Goal: Information Seeking & Learning: Learn about a topic

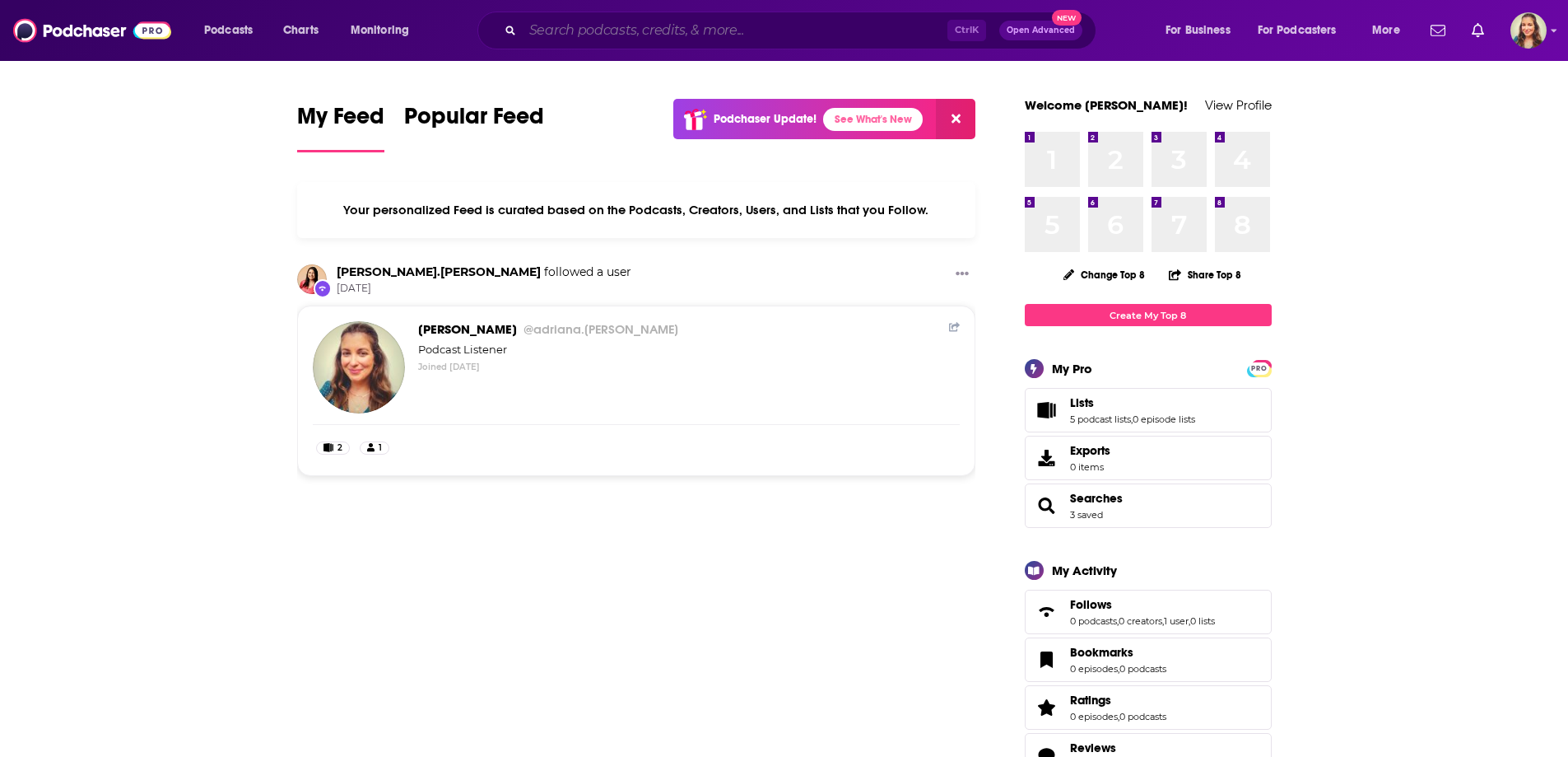
click at [575, 37] on input "Search podcasts, credits, & more..." at bounding box center [735, 30] width 425 height 26
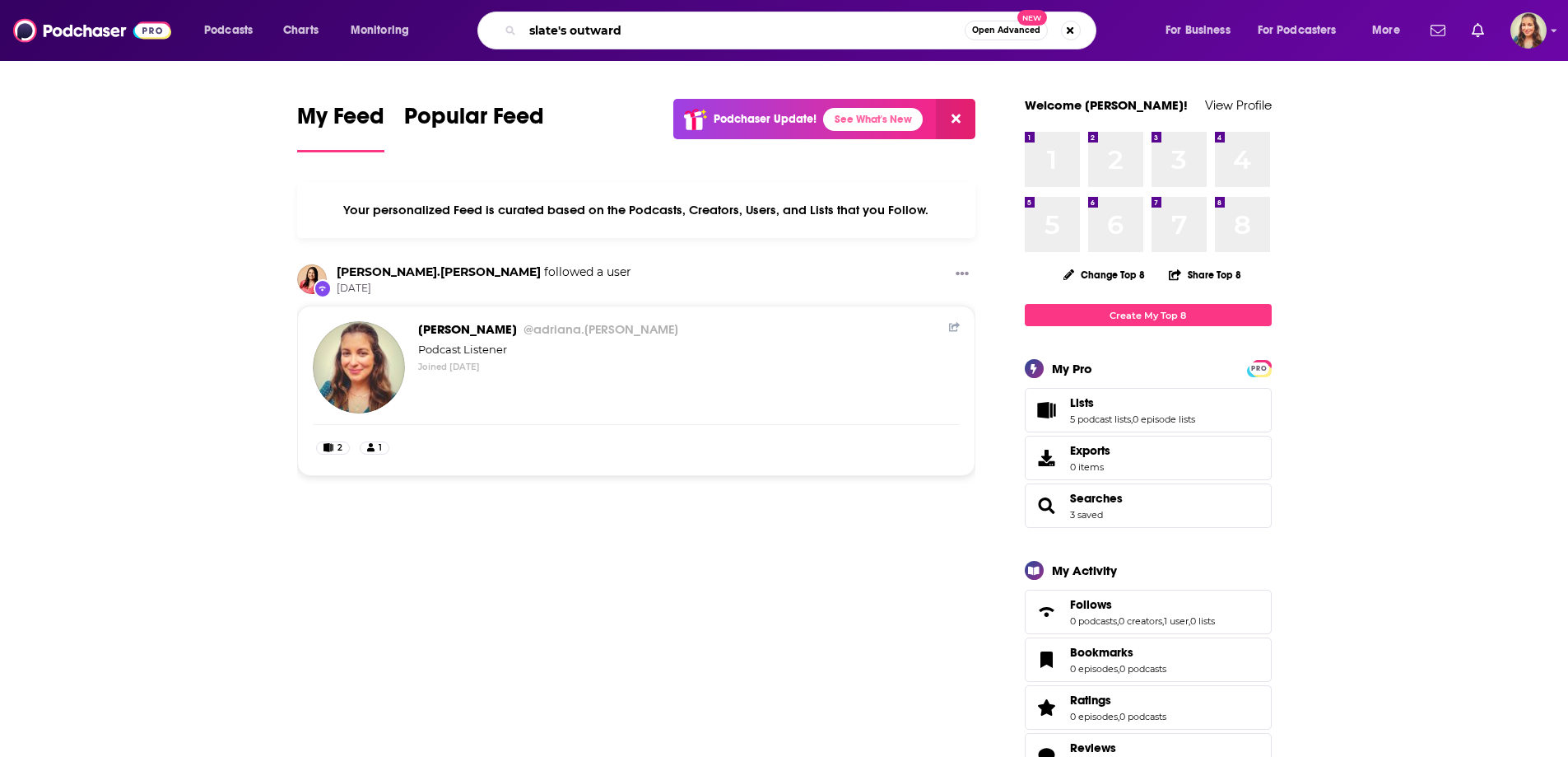
type input "slate's outward"
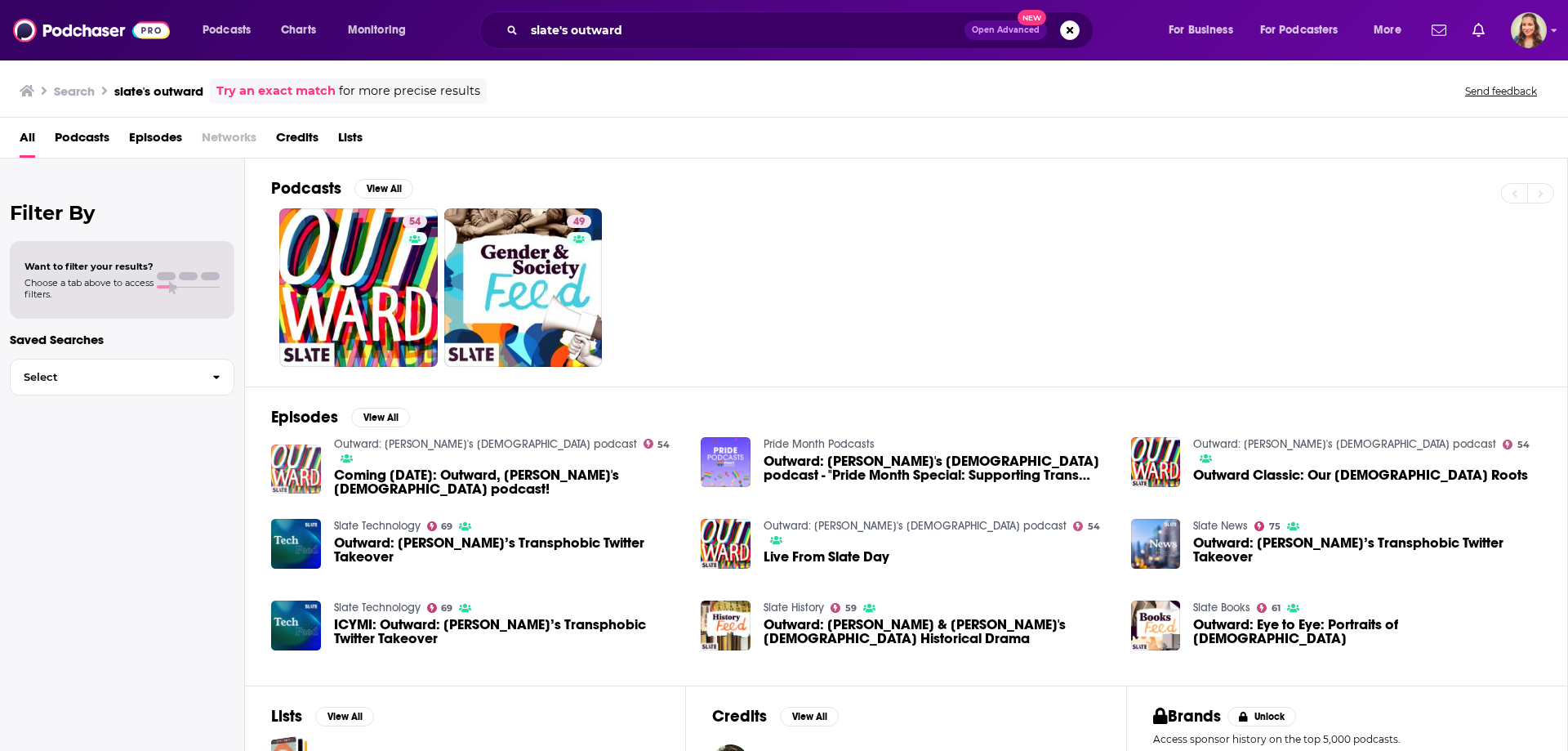
click at [300, 463] on img "Coming Aug. 15: Outward, Slate's LGBTQ podcast!" at bounding box center [296, 468] width 50 height 50
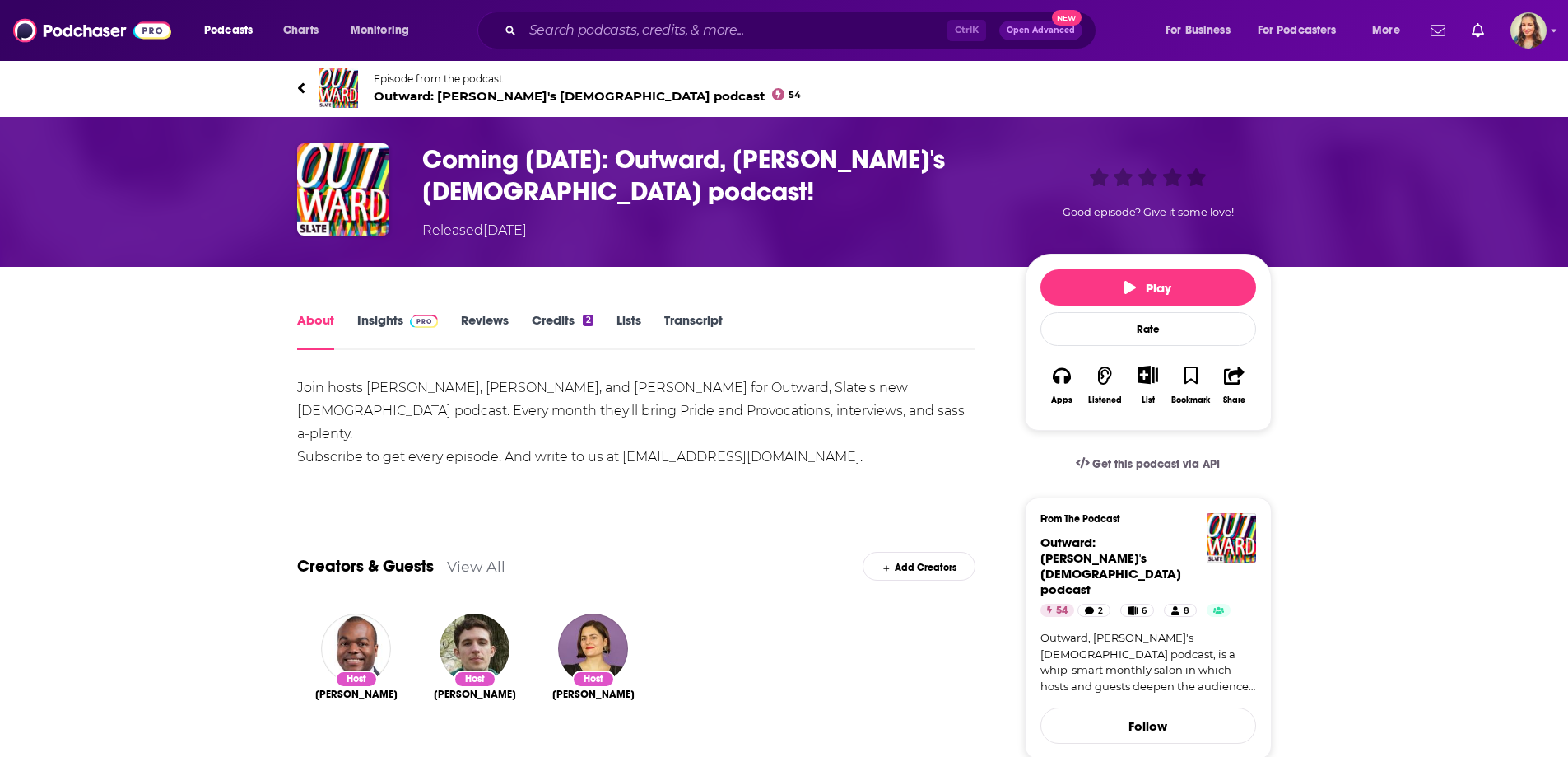
click at [384, 94] on span "Outward: Slate's LGBTQ podcast 54" at bounding box center [588, 96] width 428 height 15
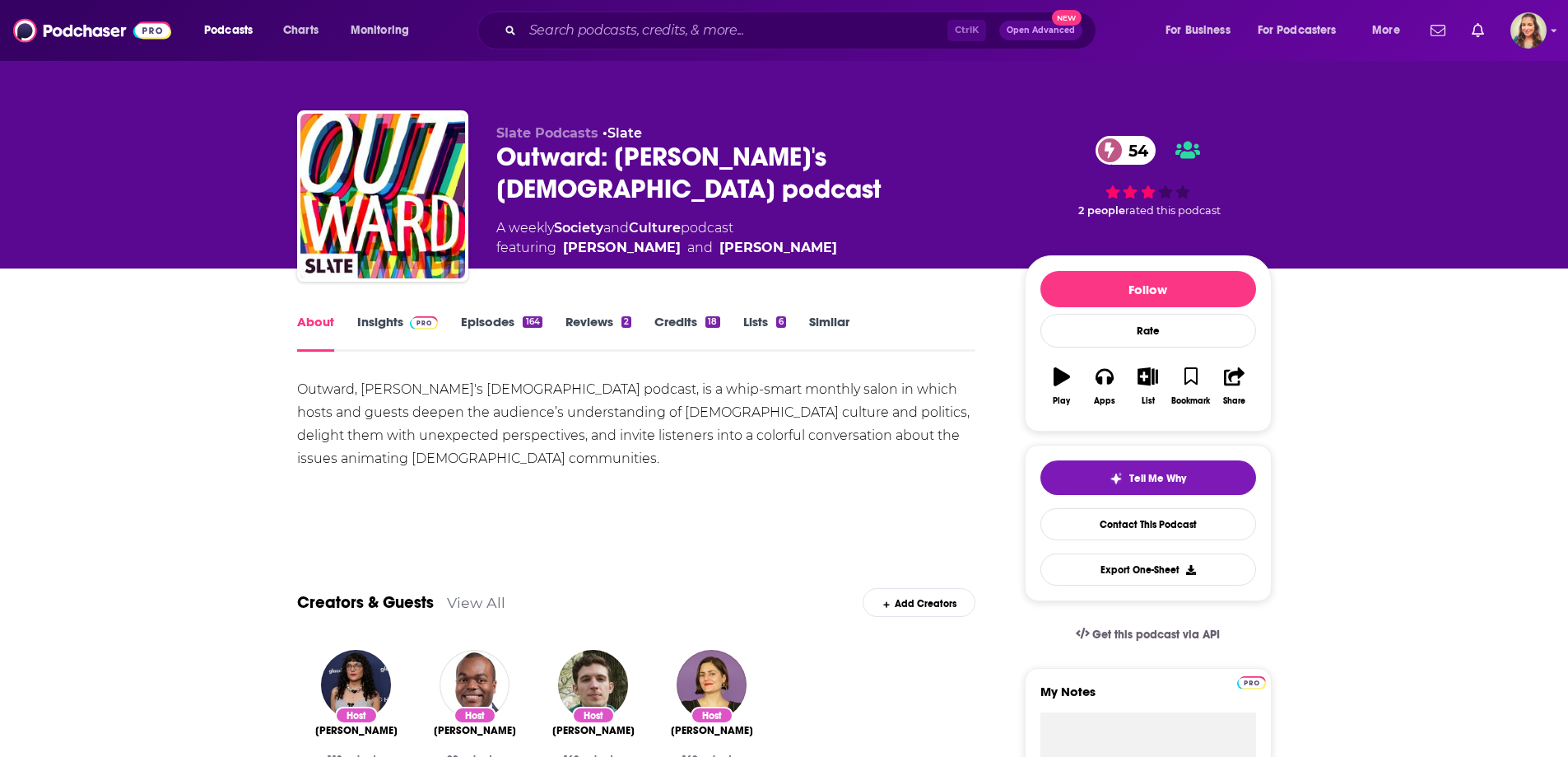
click at [812, 320] on link "Similar" at bounding box center [829, 333] width 40 height 38
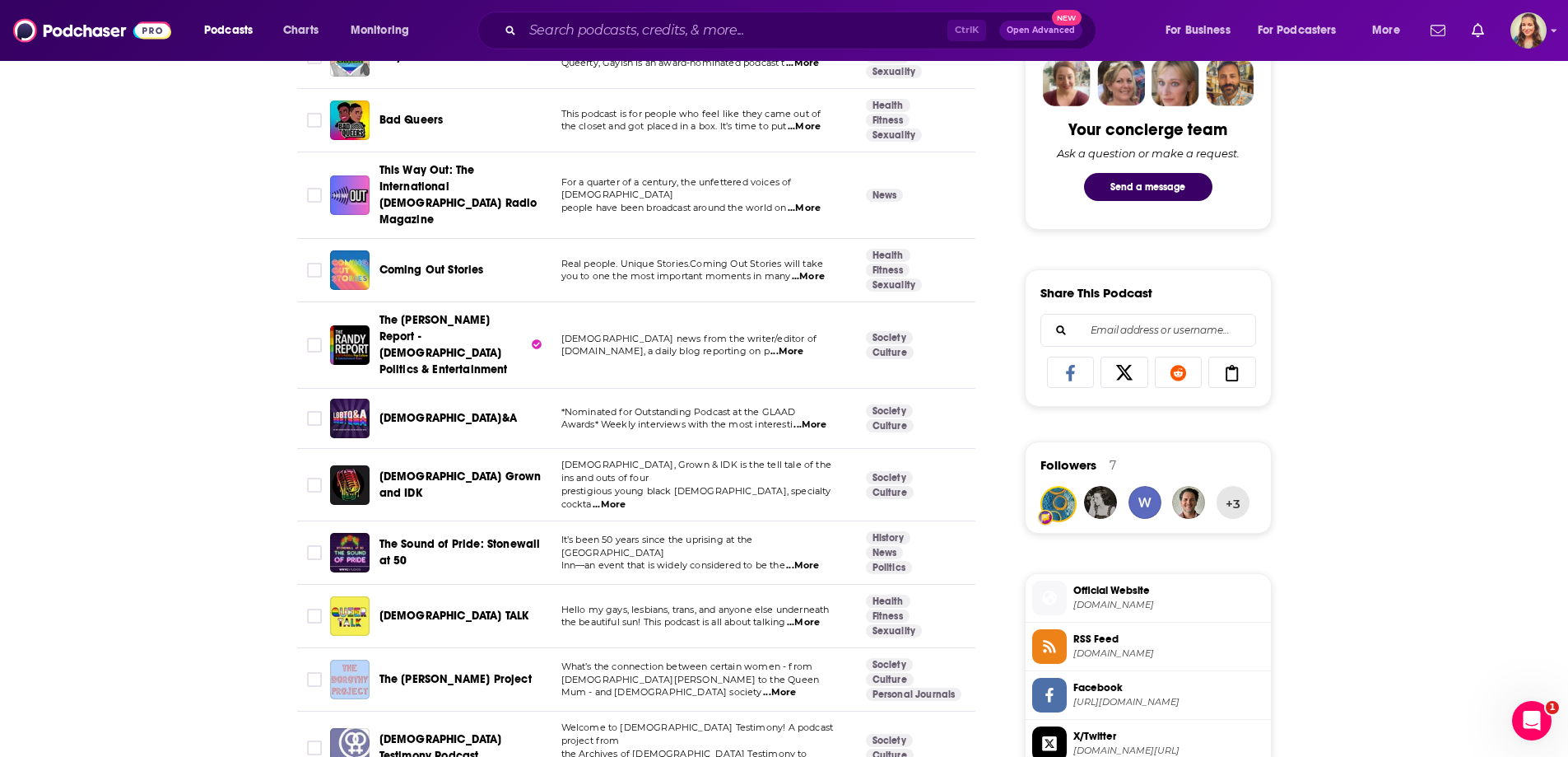
scroll to position [823, 0]
click at [807, 419] on span "...More" at bounding box center [810, 426] width 33 height 13
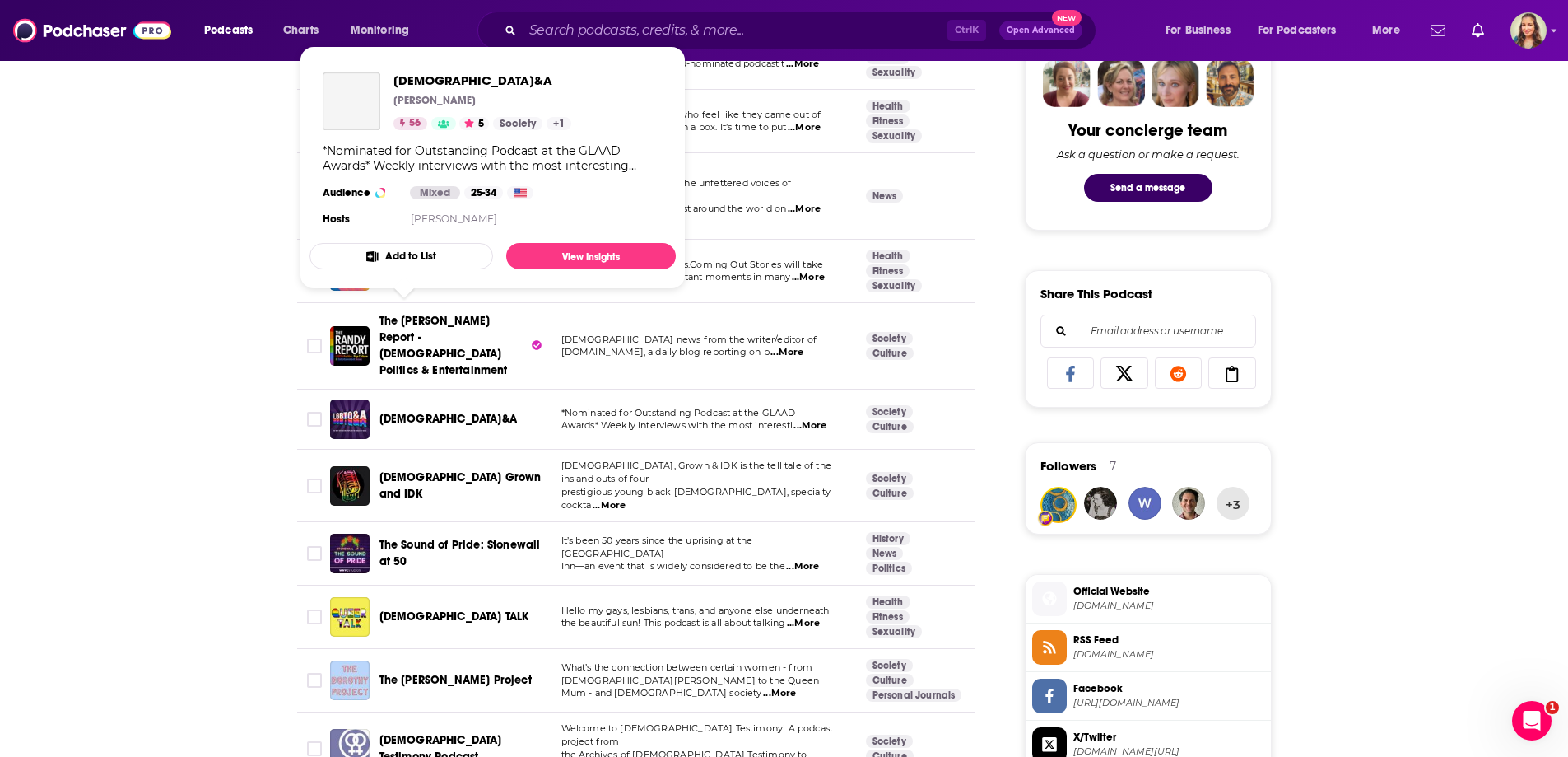
click at [410, 412] on span "LGBTQ&A" at bounding box center [447, 419] width 137 height 14
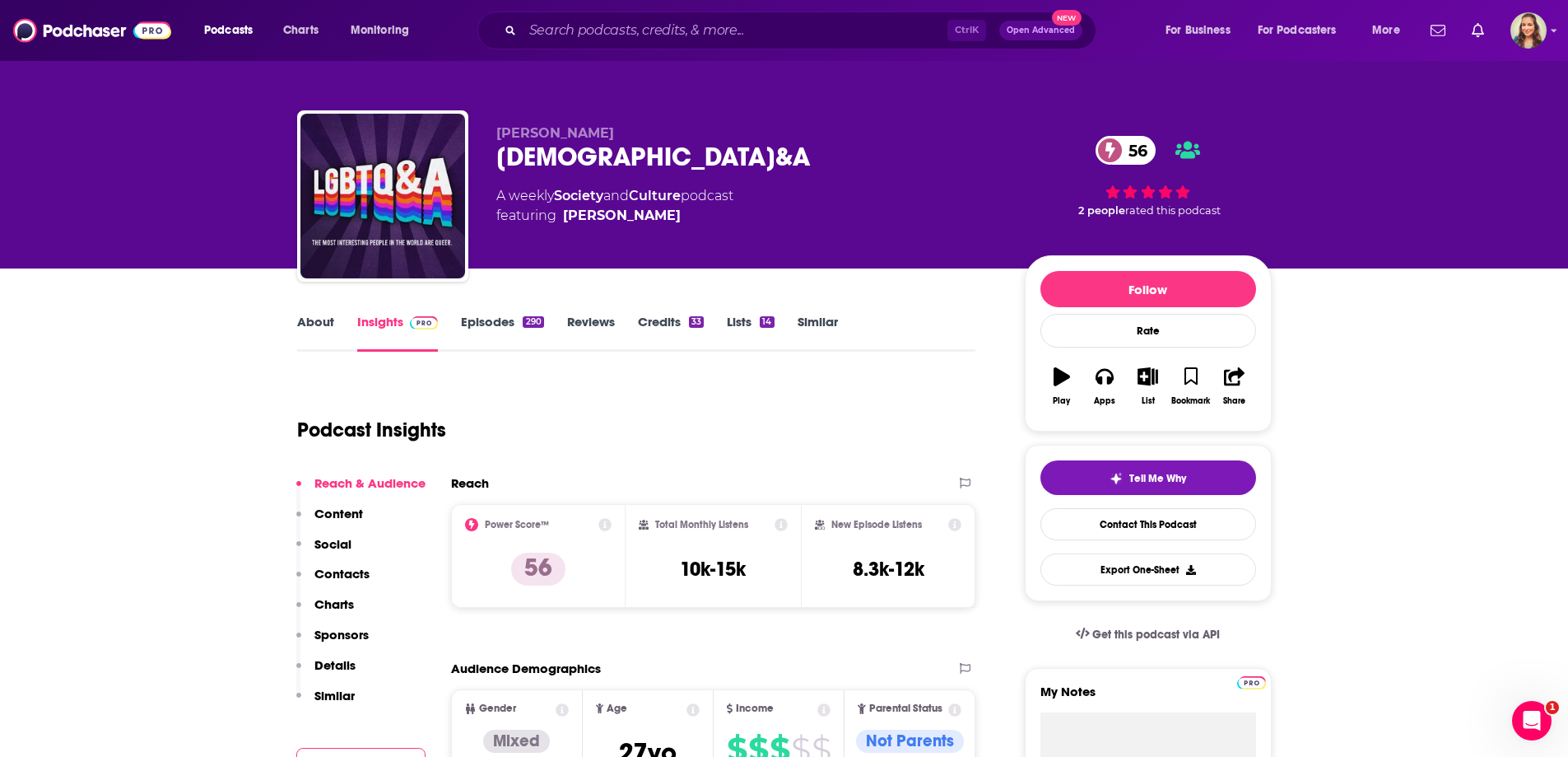
click at [317, 327] on link "About" at bounding box center [316, 333] width 37 height 38
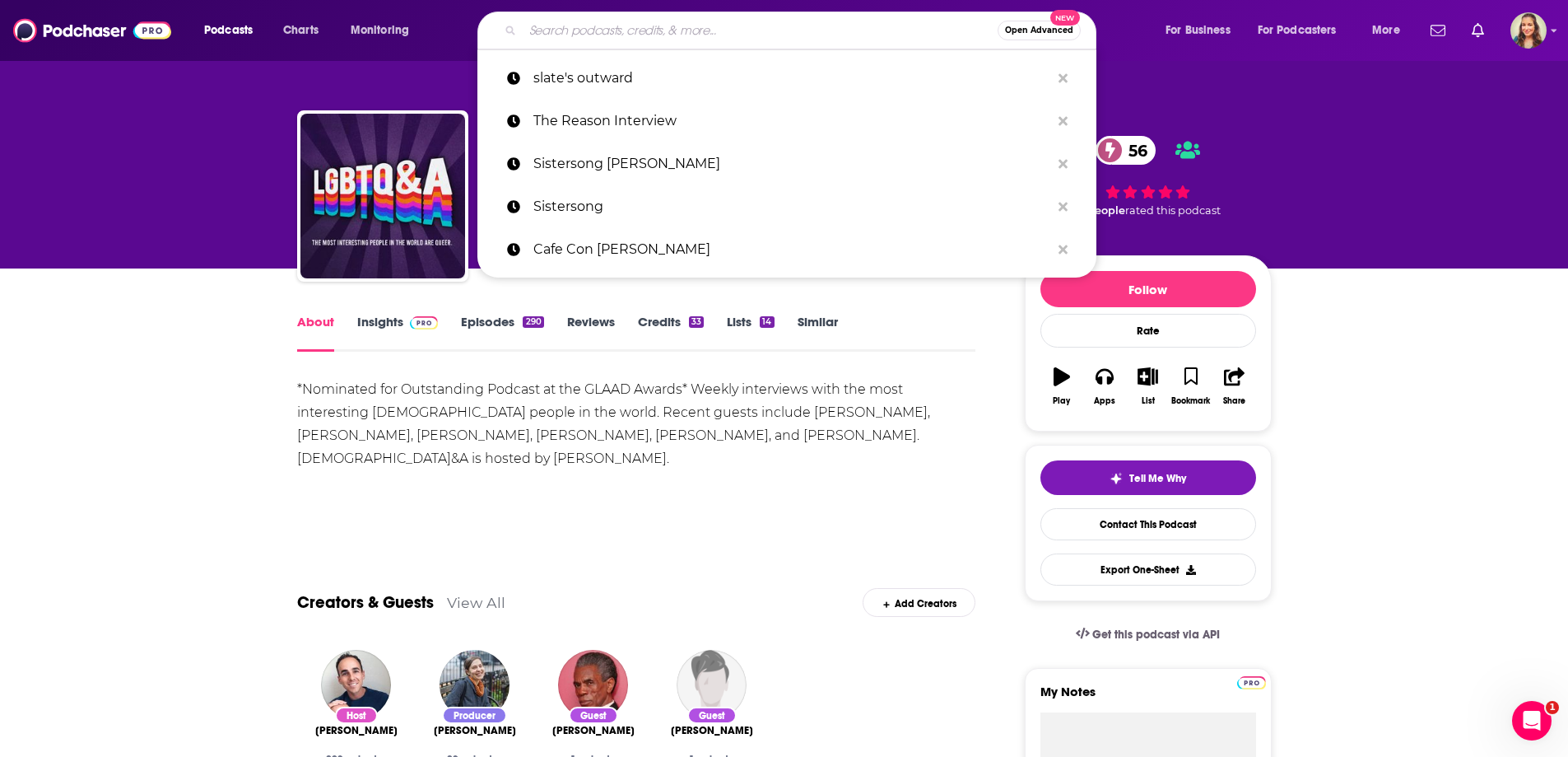
click at [676, 27] on input "Search podcasts, credits, & more..." at bounding box center [760, 30] width 475 height 26
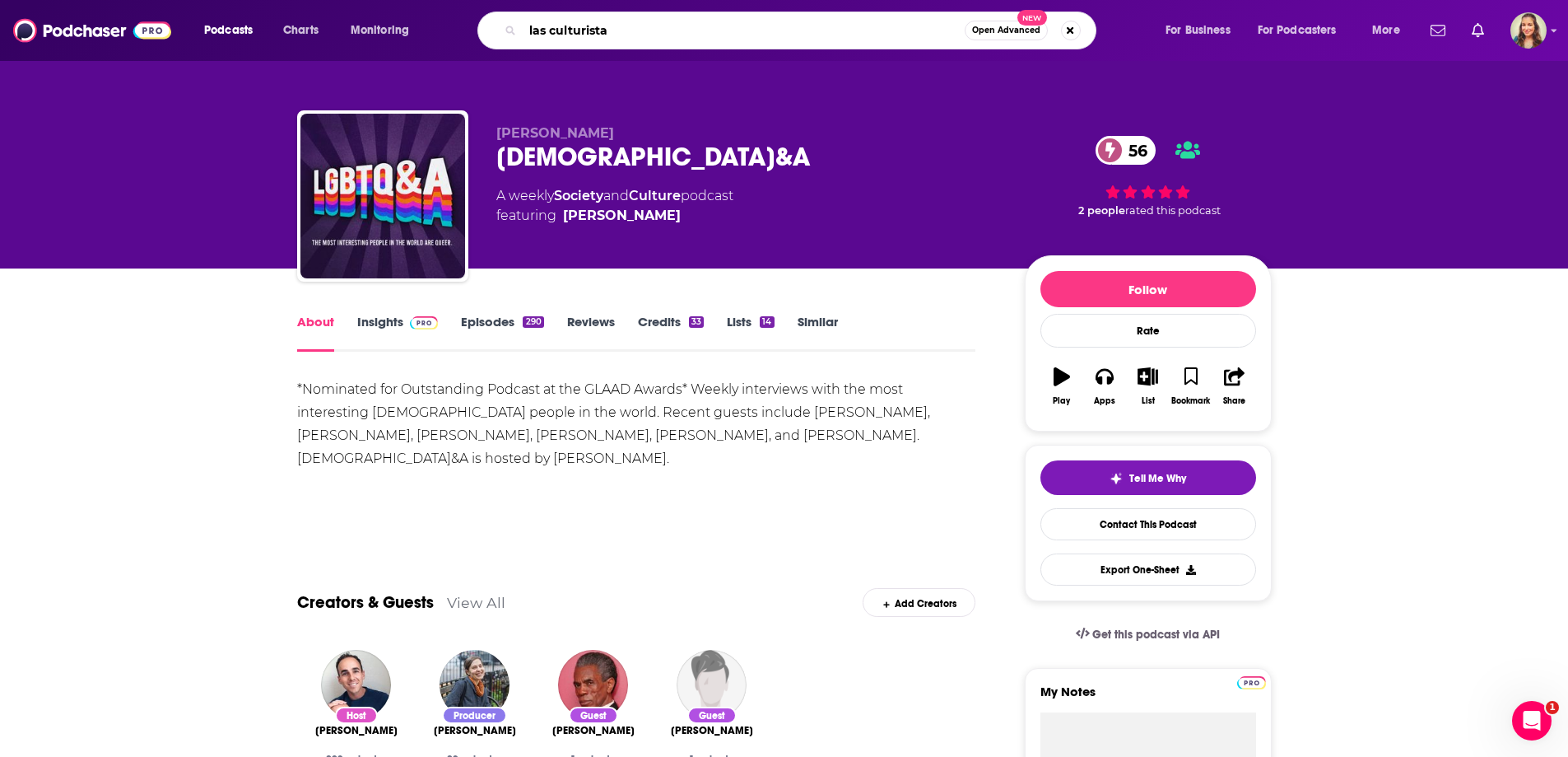
type input "las culturistas"
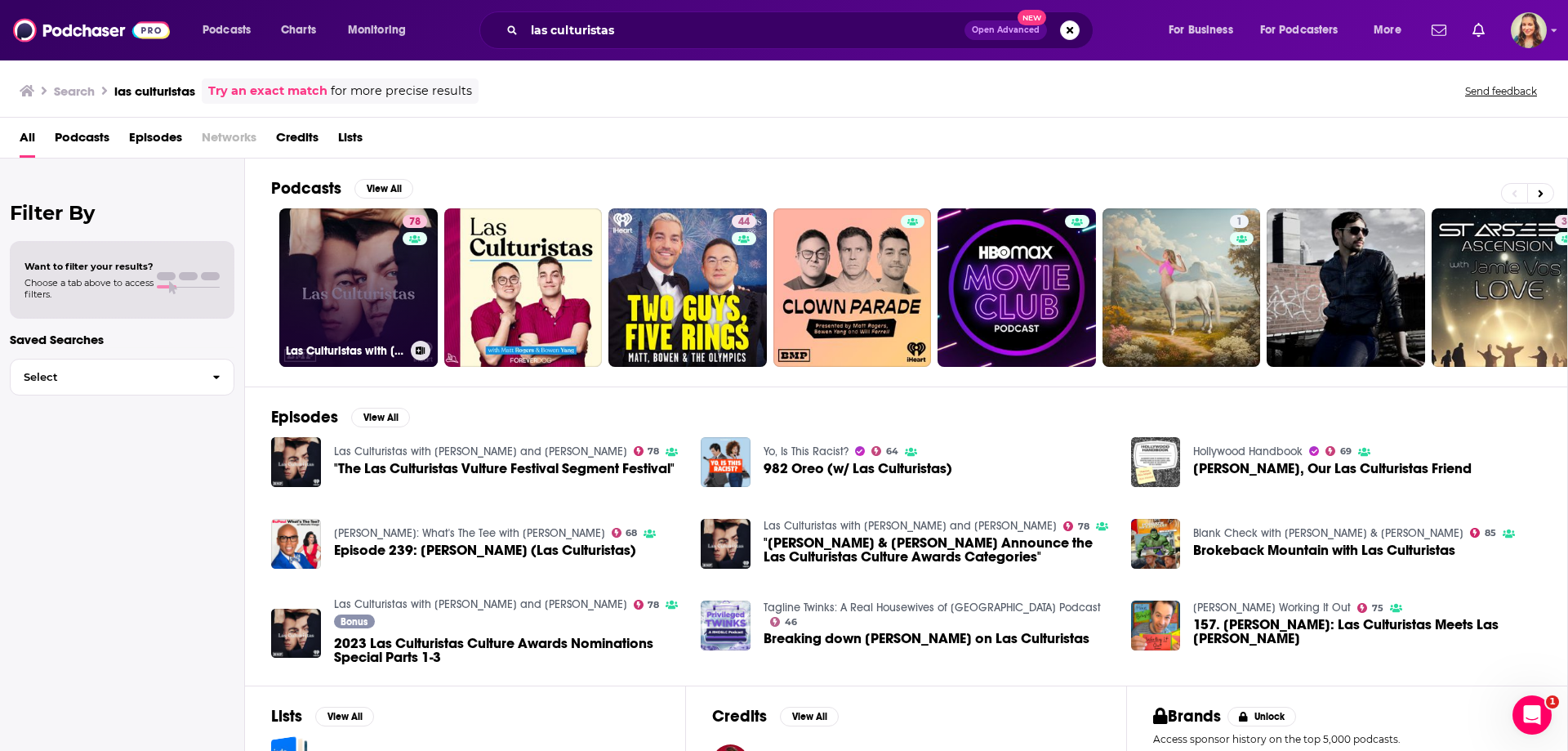
click at [331, 261] on link "78 Las Culturistas with Matt Rogers and Bowen Yang" at bounding box center [359, 288] width 159 height 159
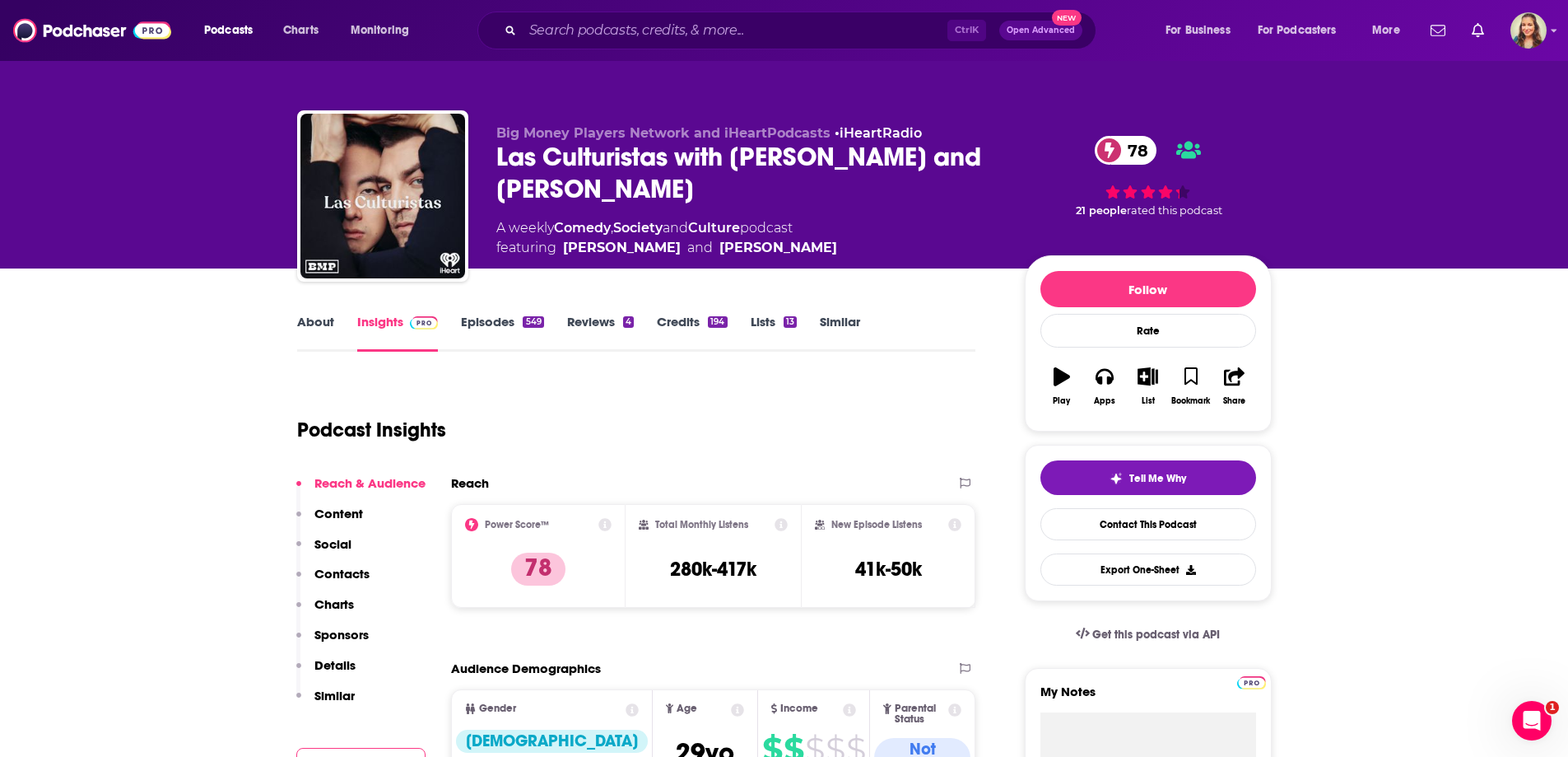
click at [838, 318] on link "Similar" at bounding box center [840, 333] width 40 height 38
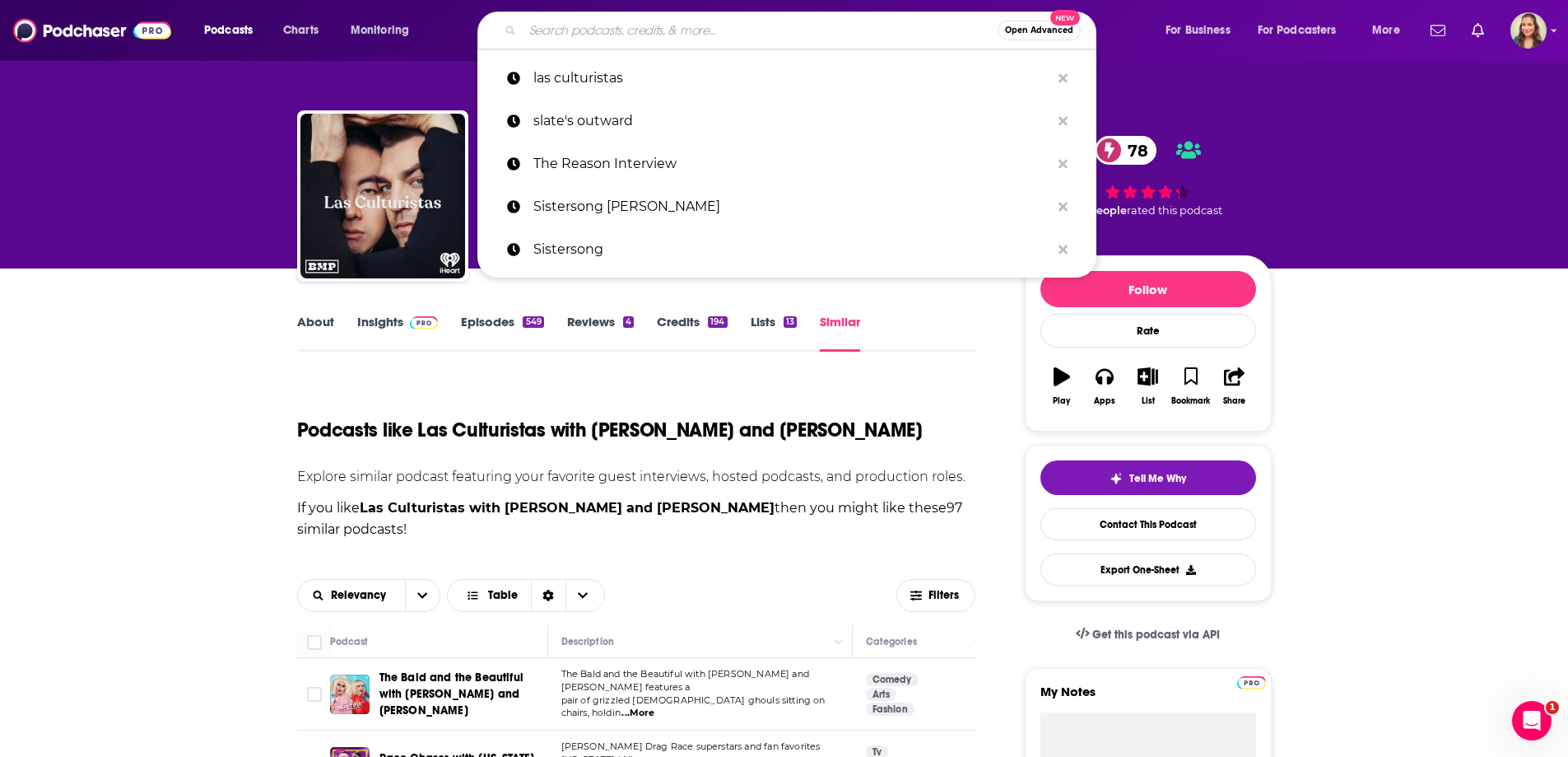
click at [611, 33] on input "Search podcasts, credits, & more..." at bounding box center [760, 30] width 475 height 26
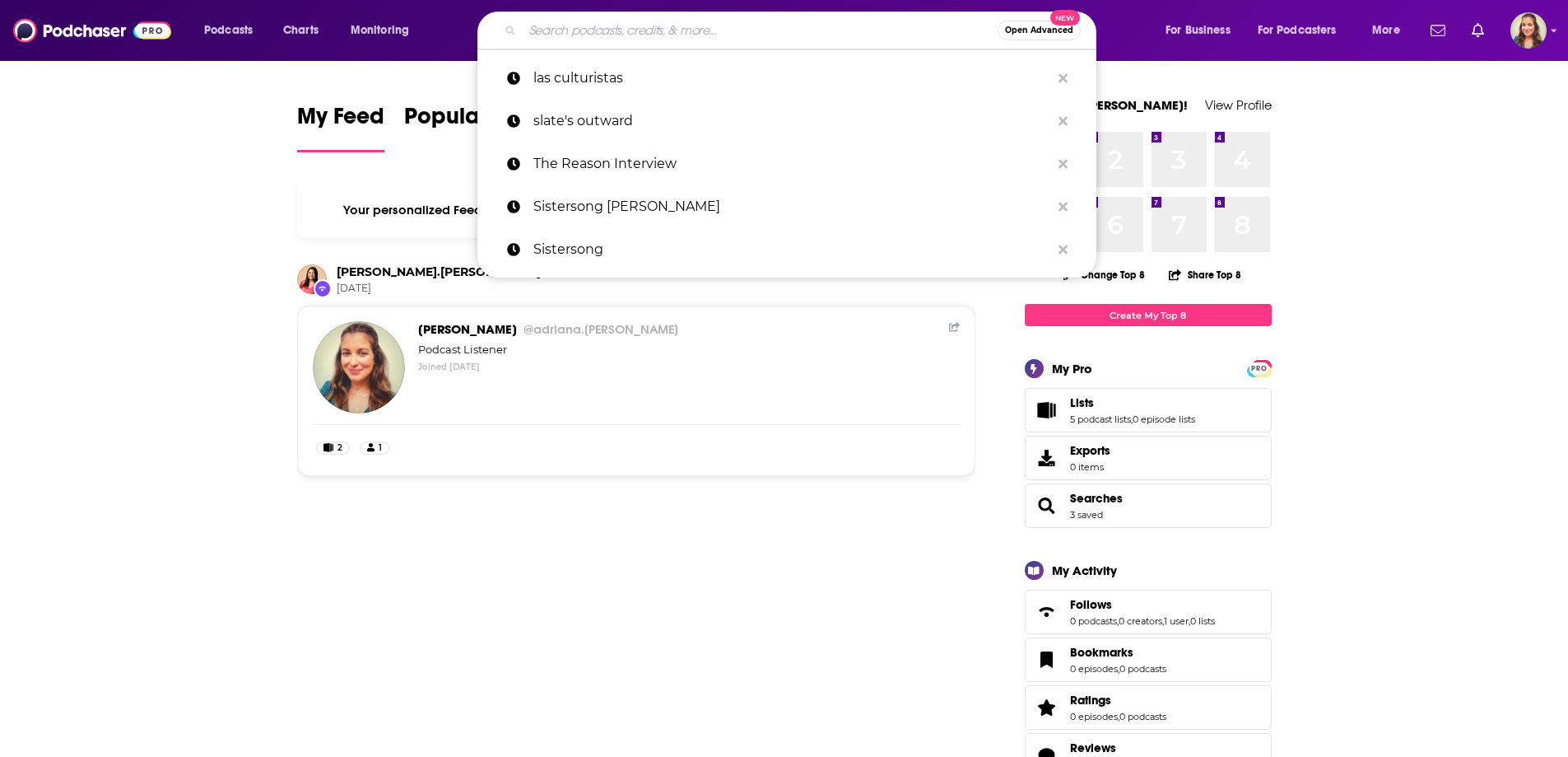
click at [611, 36] on input "Search podcasts, credits, & more..." at bounding box center [760, 30] width 475 height 26
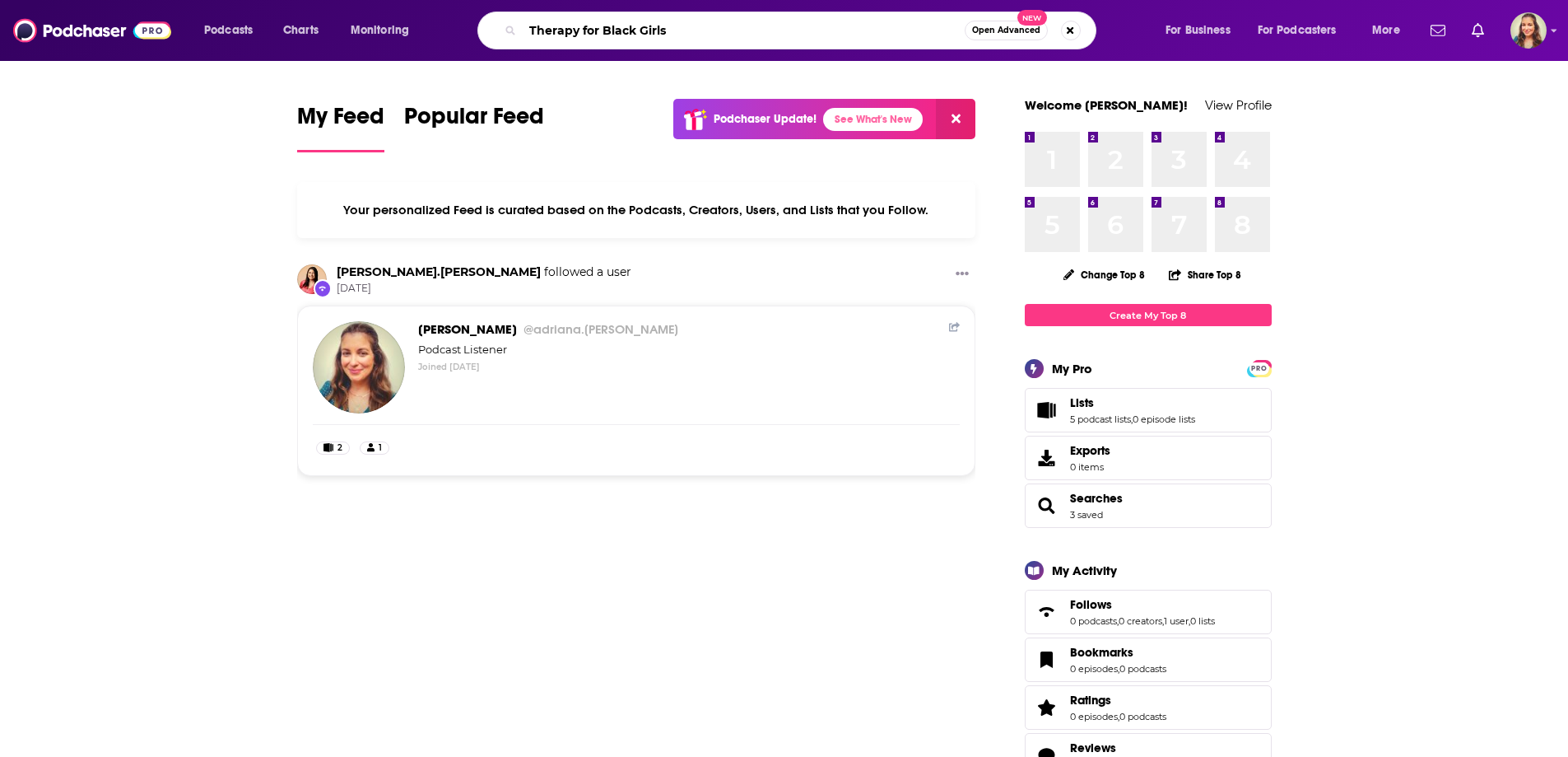
type input "Therapy for Black Girls"
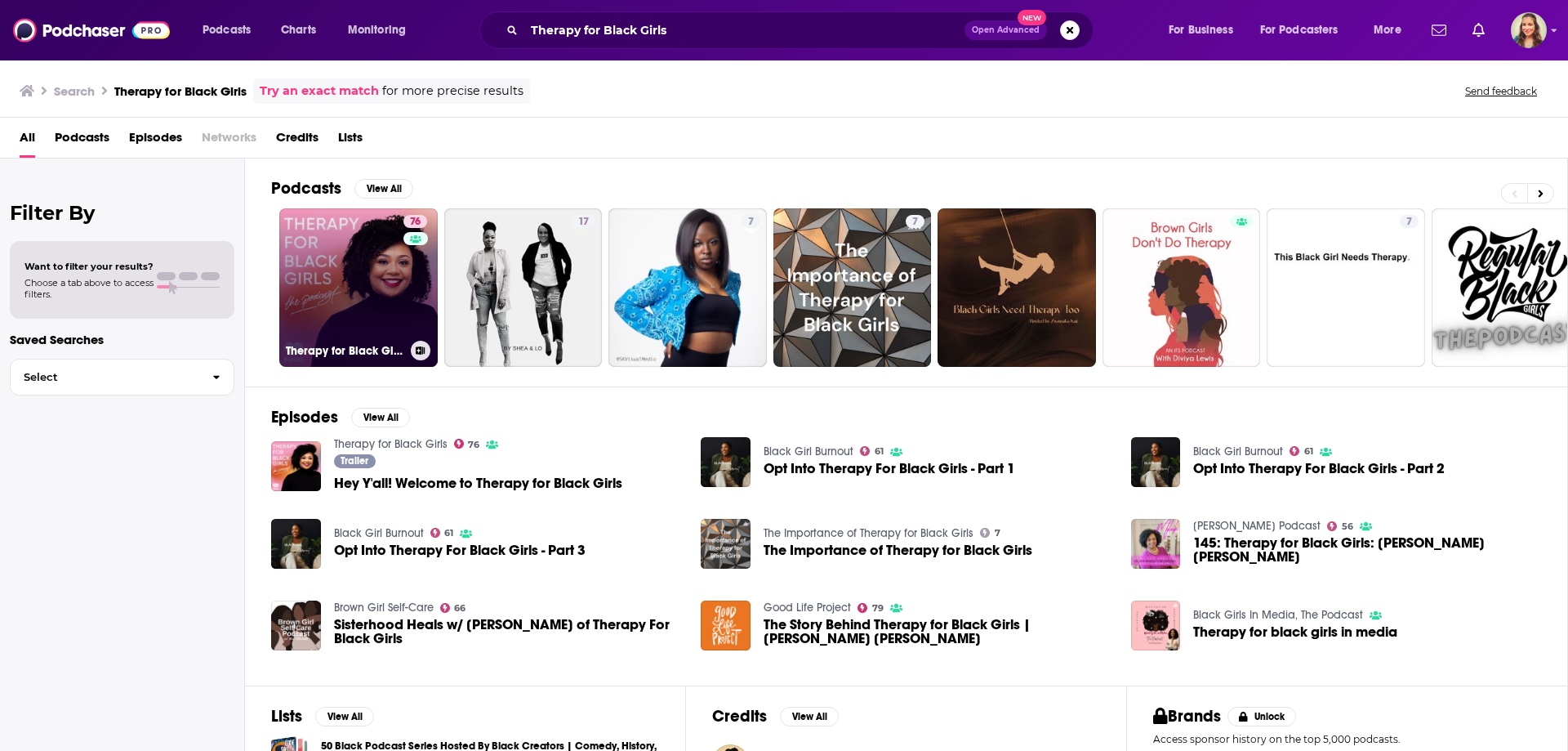
click at [332, 268] on link "76 Therapy for Black Girls" at bounding box center [359, 288] width 159 height 159
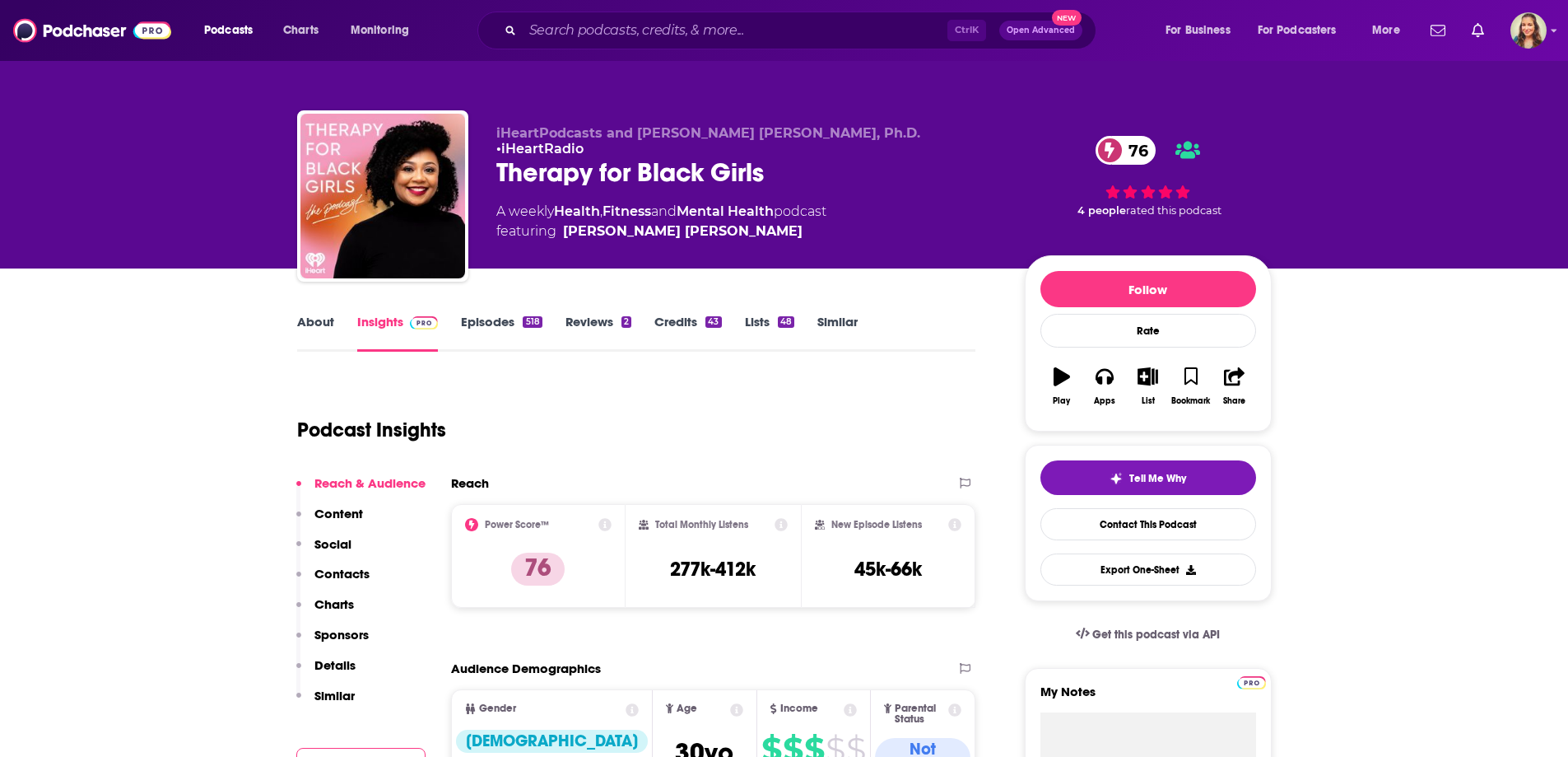
click at [330, 329] on link "About" at bounding box center [316, 333] width 37 height 38
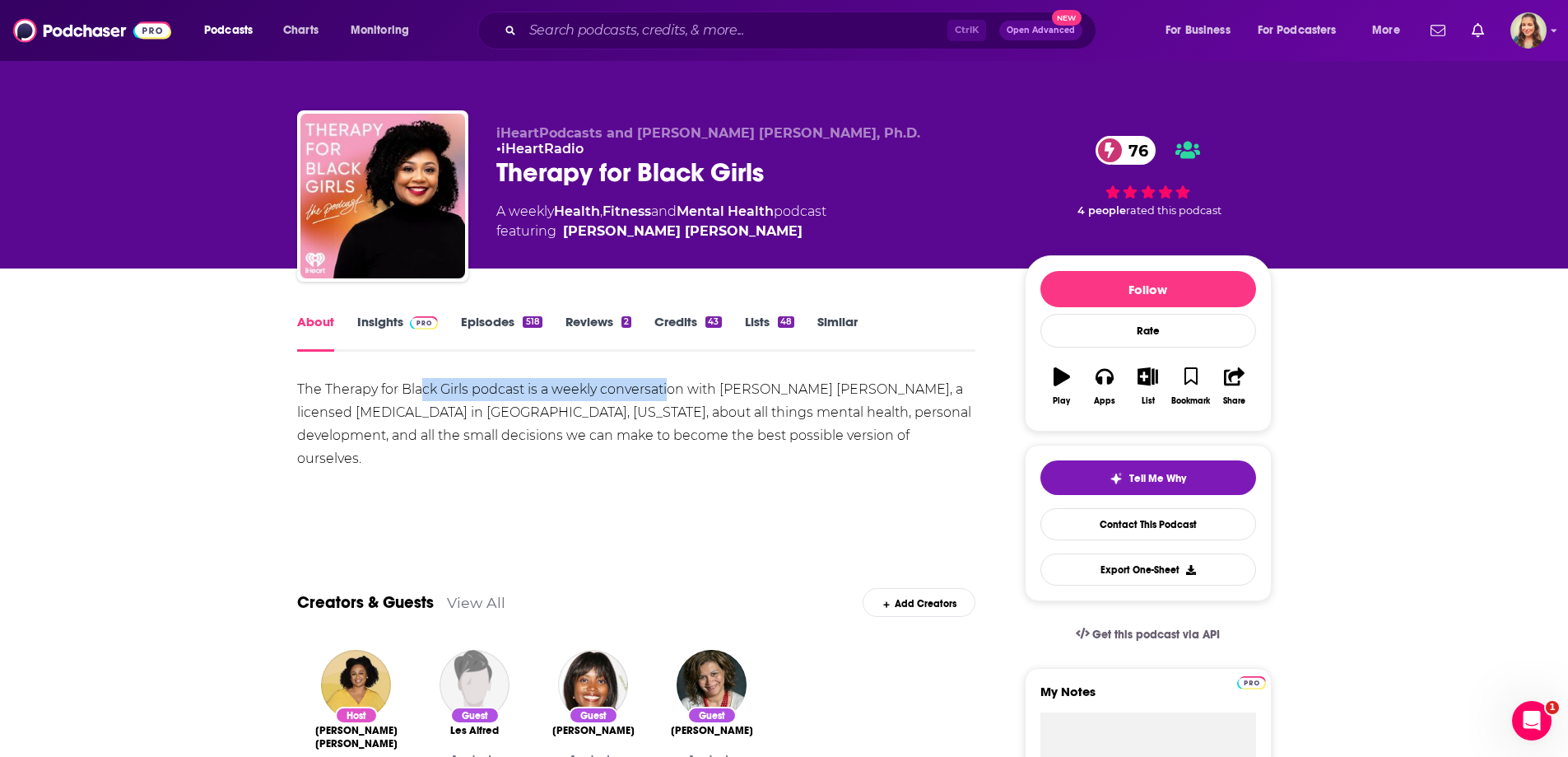
drag, startPoint x: 465, startPoint y: 388, endPoint x: 671, endPoint y: 403, distance: 206.5
click at [671, 403] on div "The Therapy for Black Girls podcast is a weekly conversation with Dr. Joy Harde…" at bounding box center [637, 423] width 679 height 92
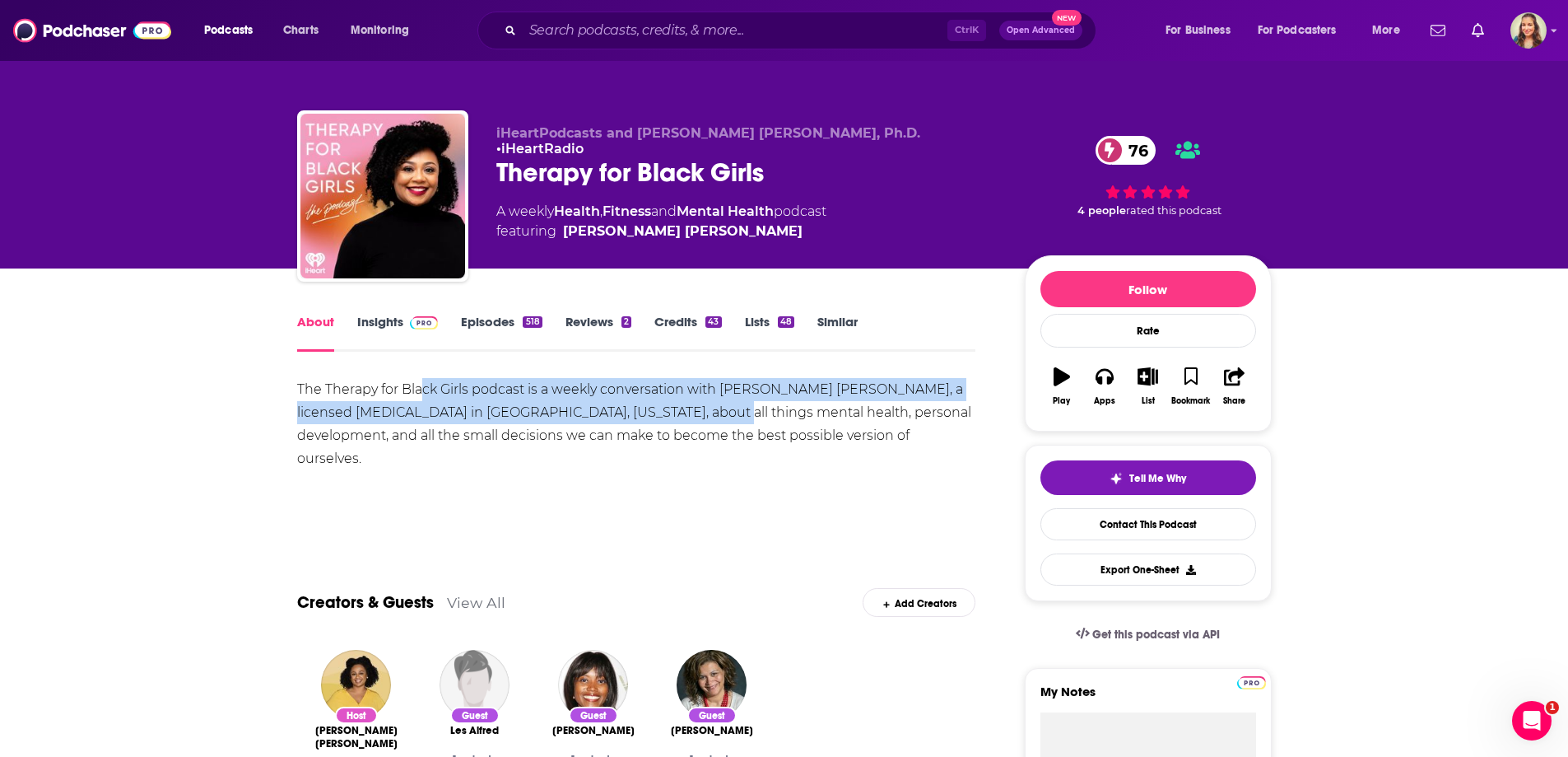
click at [824, 322] on link "Similar" at bounding box center [838, 333] width 40 height 38
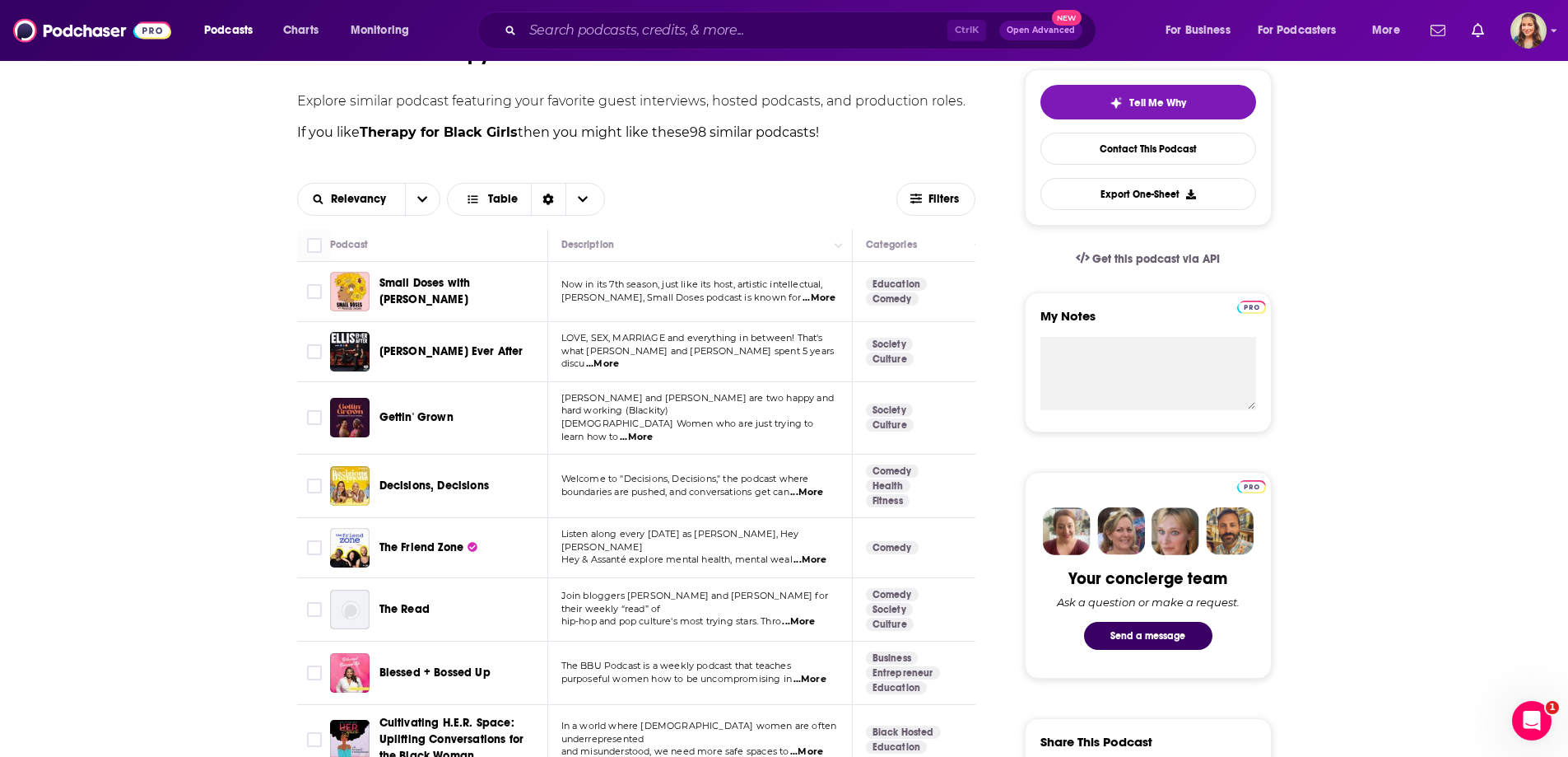
scroll to position [329, 0]
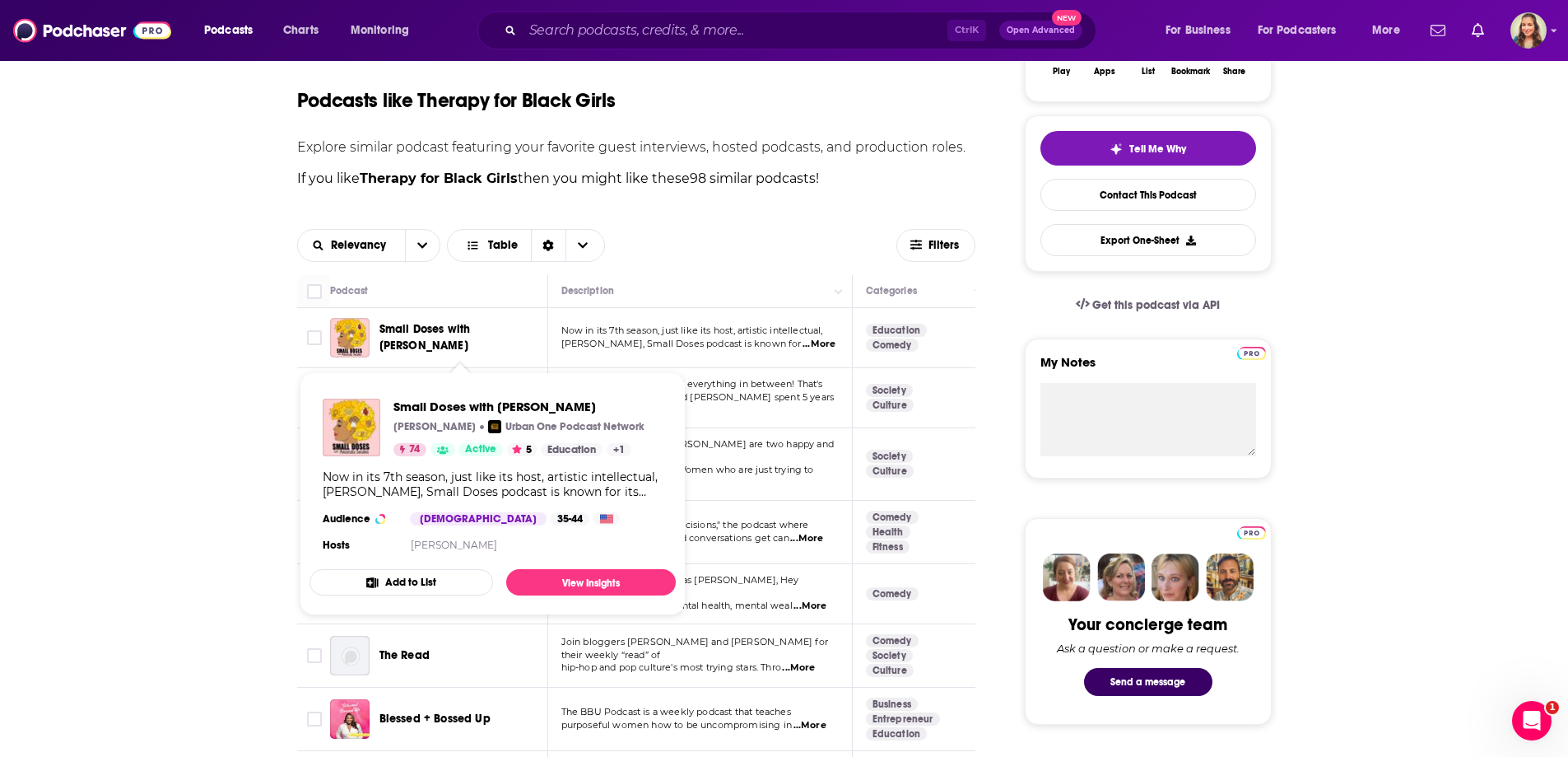
click at [419, 335] on span "Small Doses with Amanda Seales" at bounding box center [425, 337] width 91 height 30
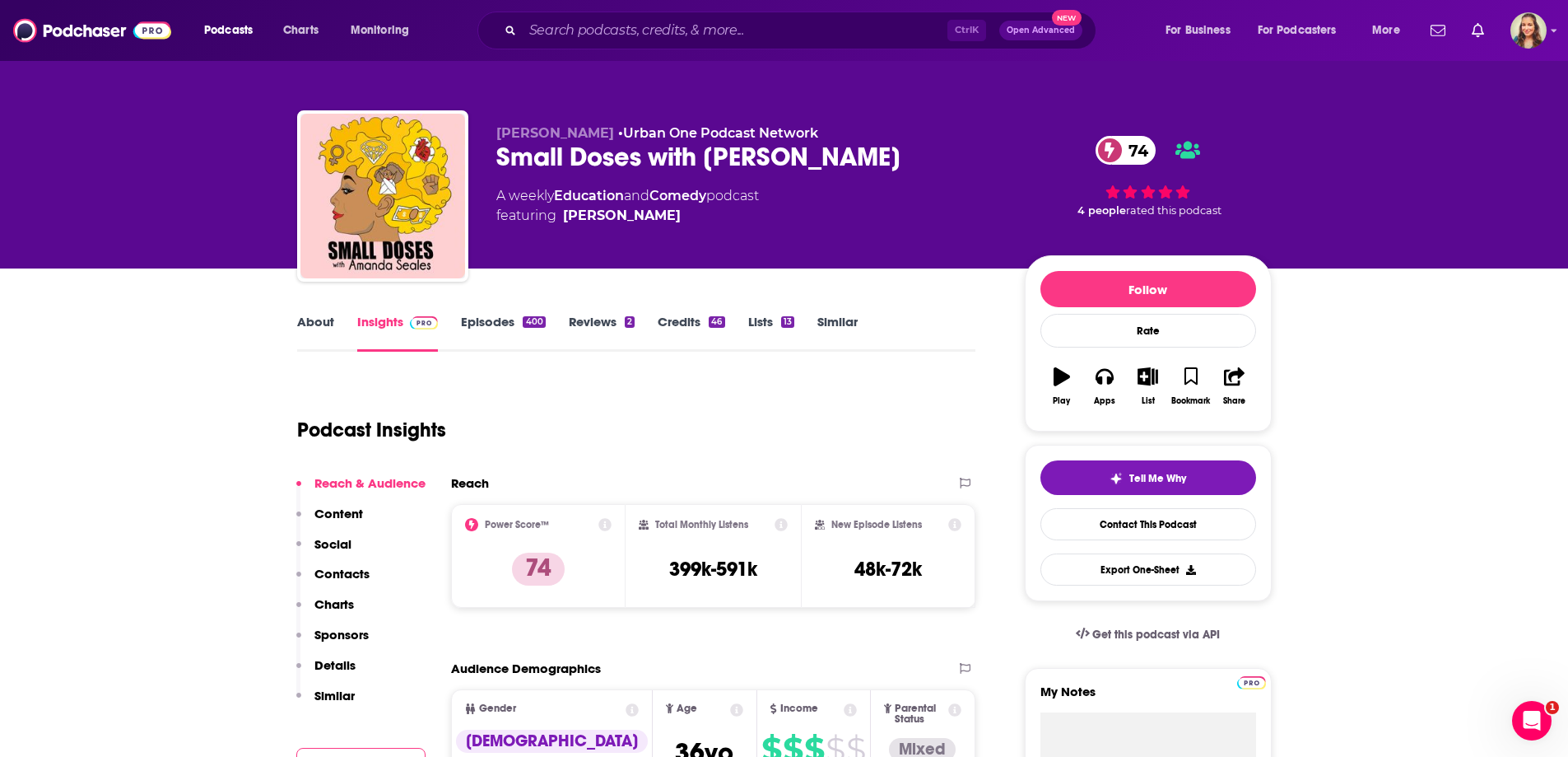
click at [315, 321] on link "About" at bounding box center [316, 333] width 37 height 38
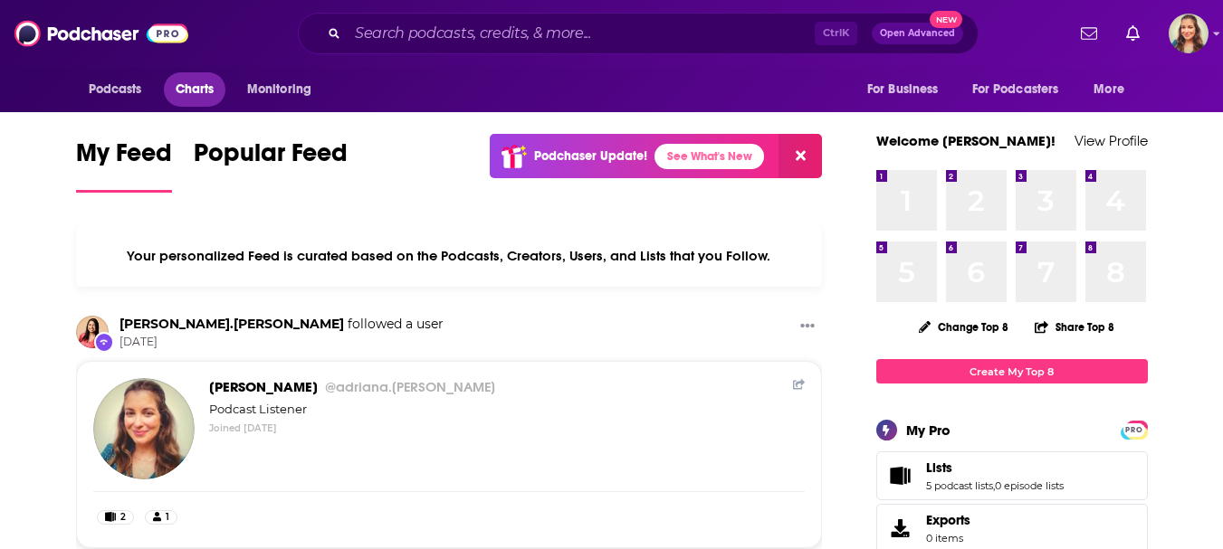
click at [192, 90] on span "Charts" at bounding box center [195, 89] width 39 height 25
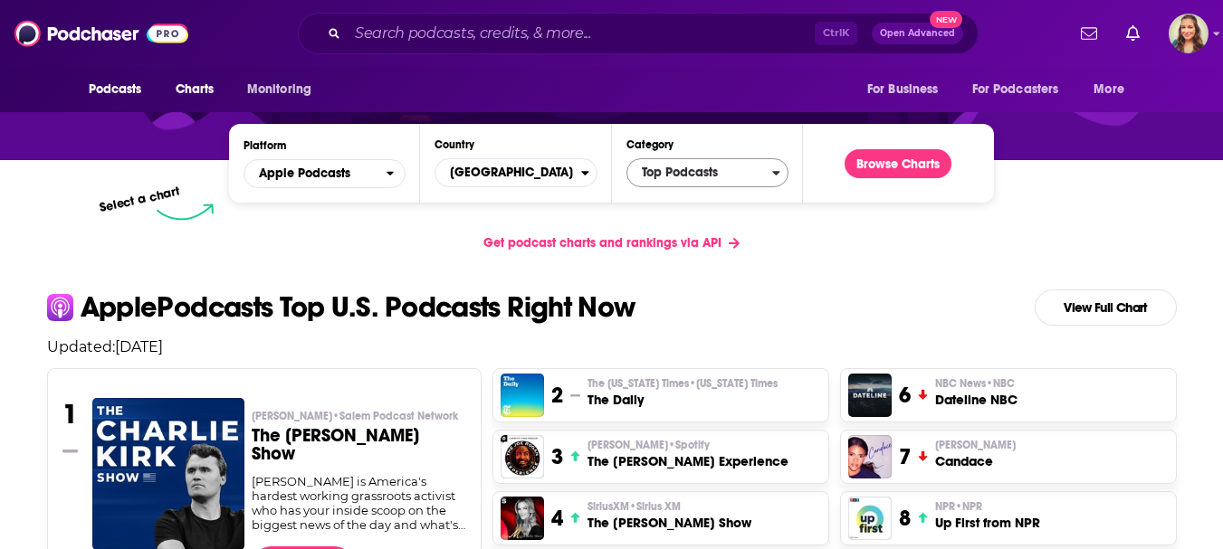
scroll to position [362, 0]
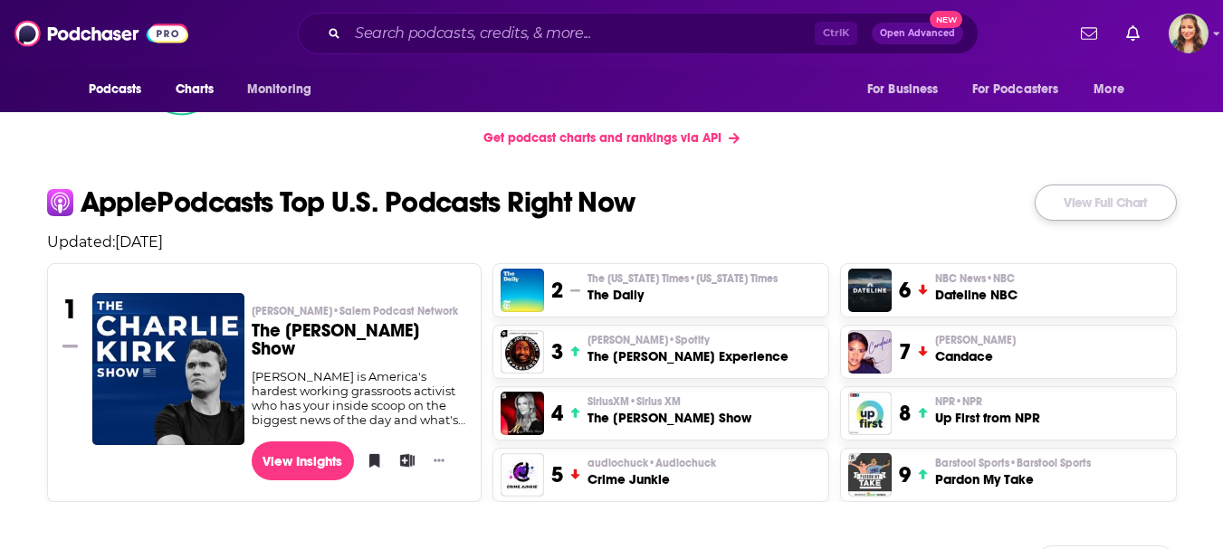
click at [1074, 204] on link "View Full Chart" at bounding box center [1106, 203] width 142 height 36
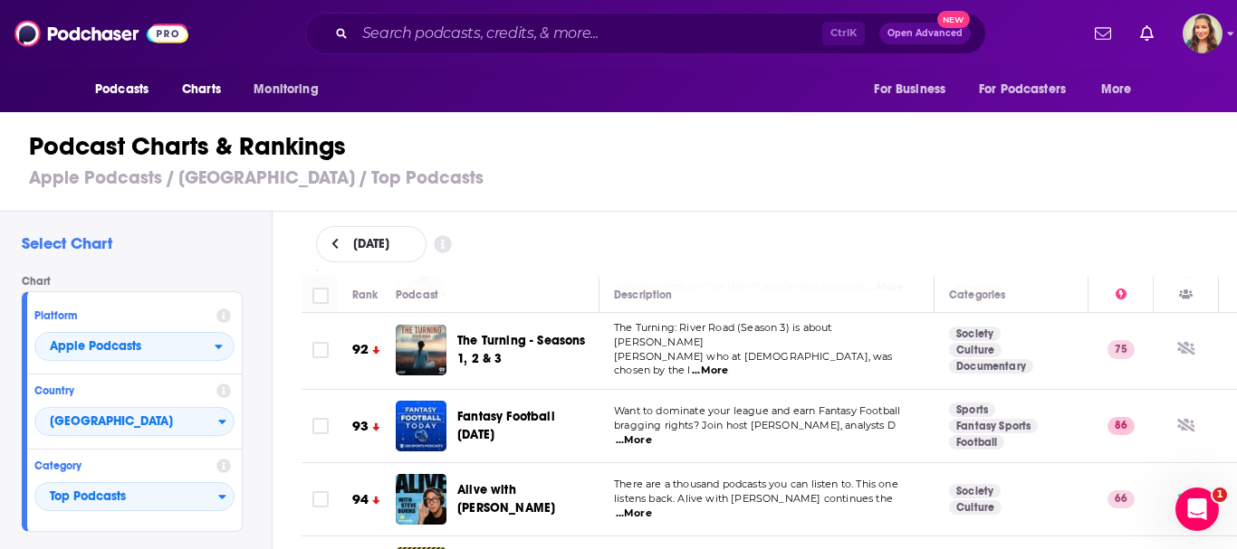
scroll to position [6880, 0]
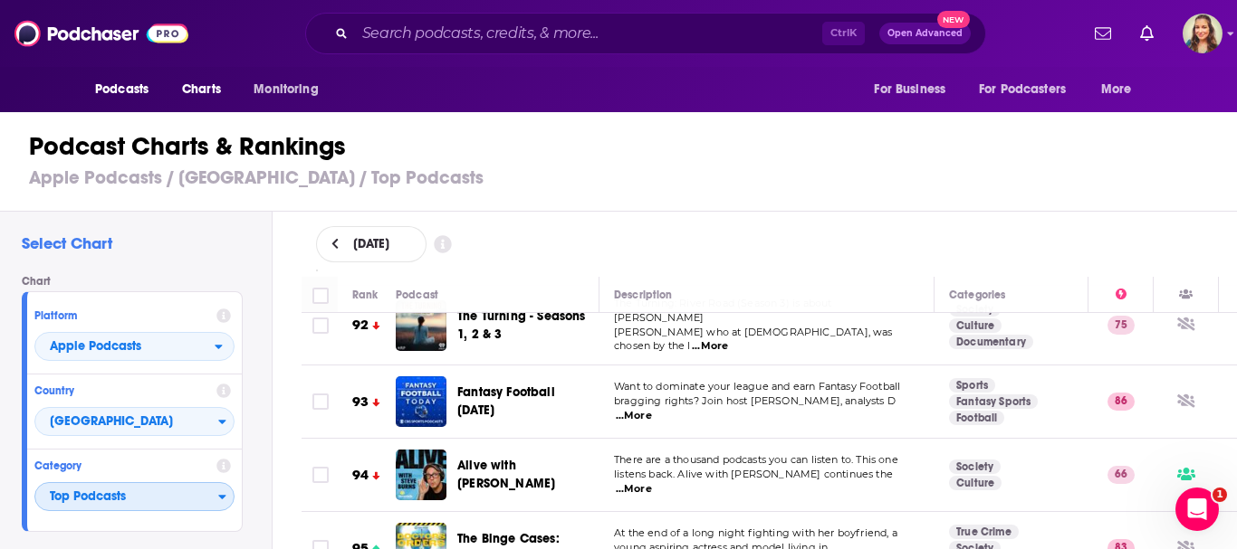
click at [137, 498] on span "Top Podcasts" at bounding box center [126, 497] width 183 height 31
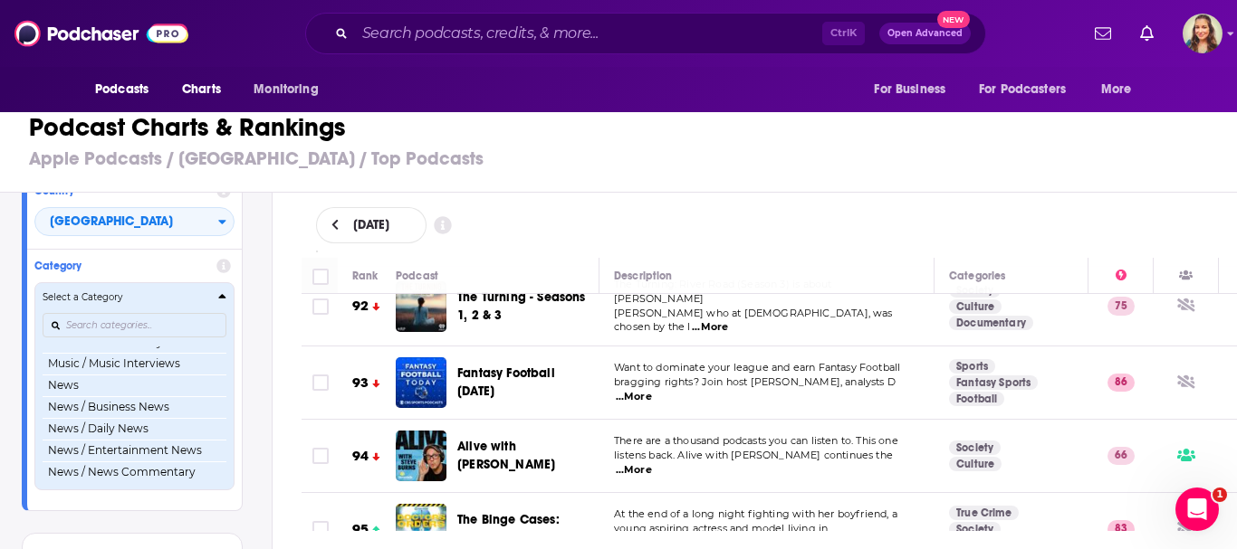
scroll to position [1267, 0]
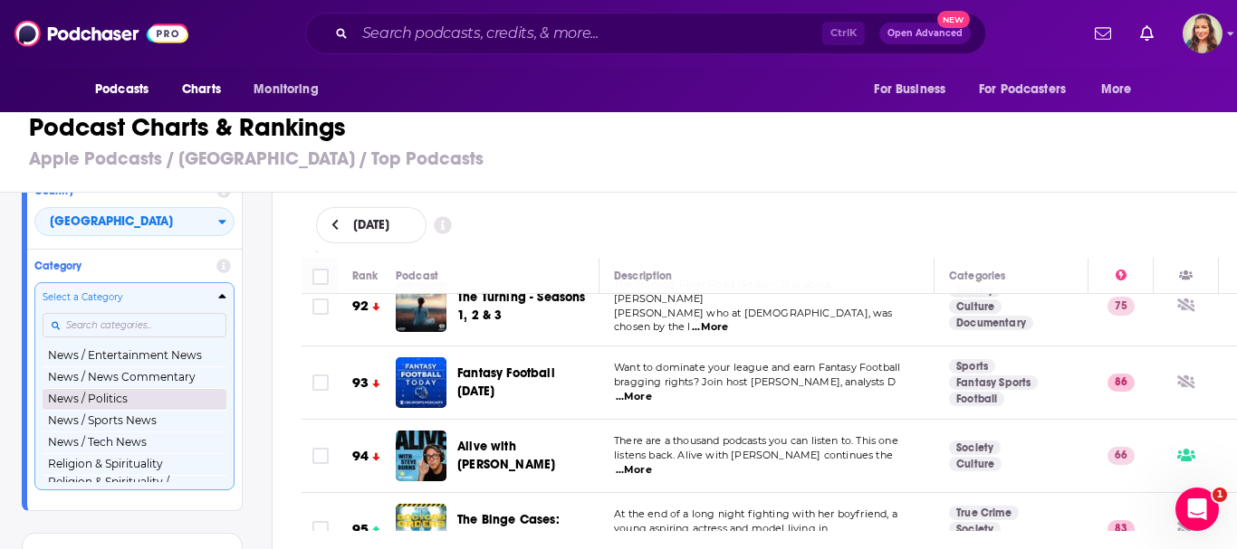
click at [99, 410] on button "News / Politics" at bounding box center [135, 399] width 184 height 22
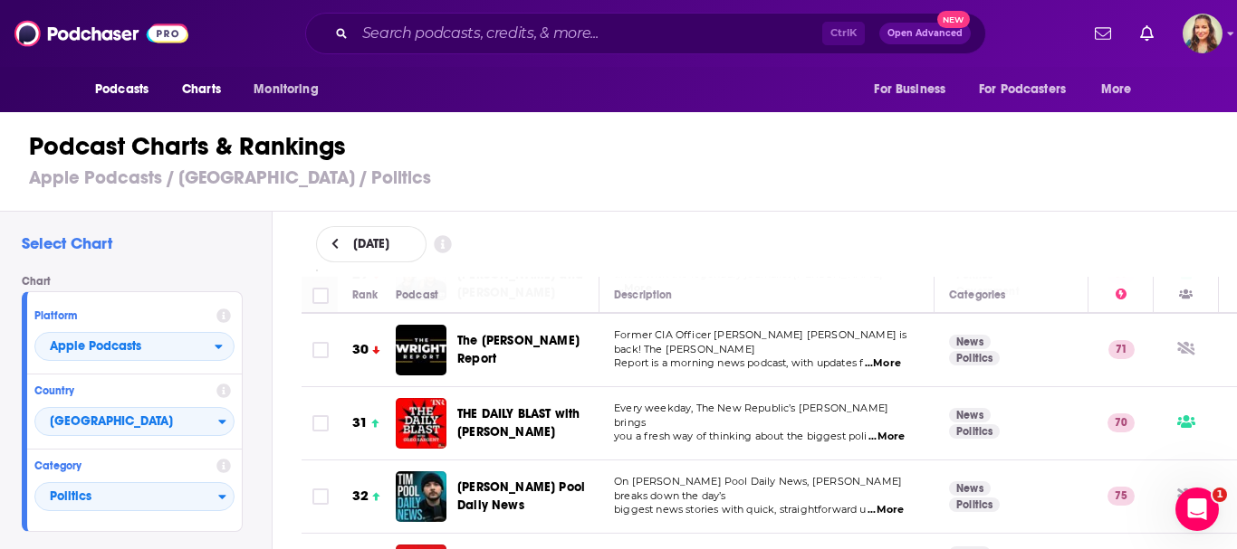
scroll to position [2082, 0]
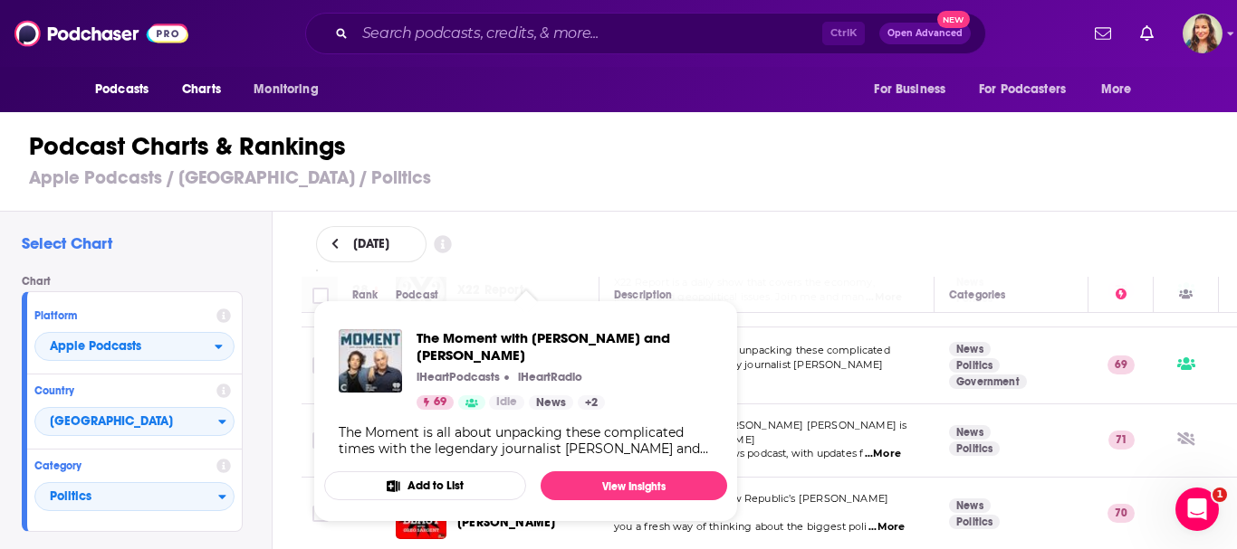
click at [780, 199] on div "Podcast Charts & Rankings Apple Podcasts / United States / Politics" at bounding box center [626, 160] width 1252 height 103
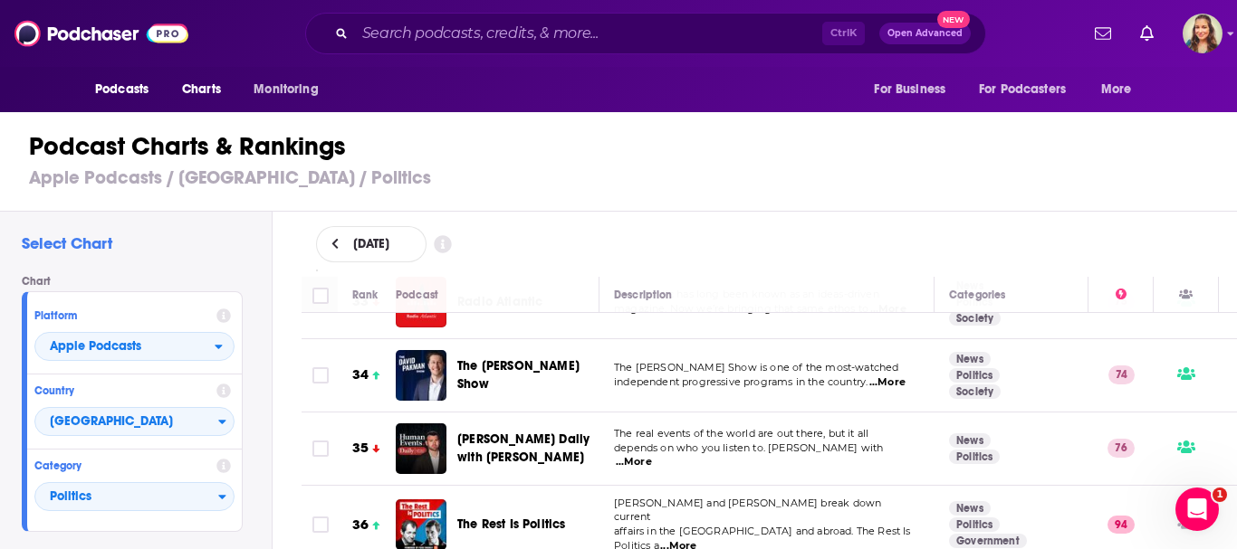
scroll to position [2444, 0]
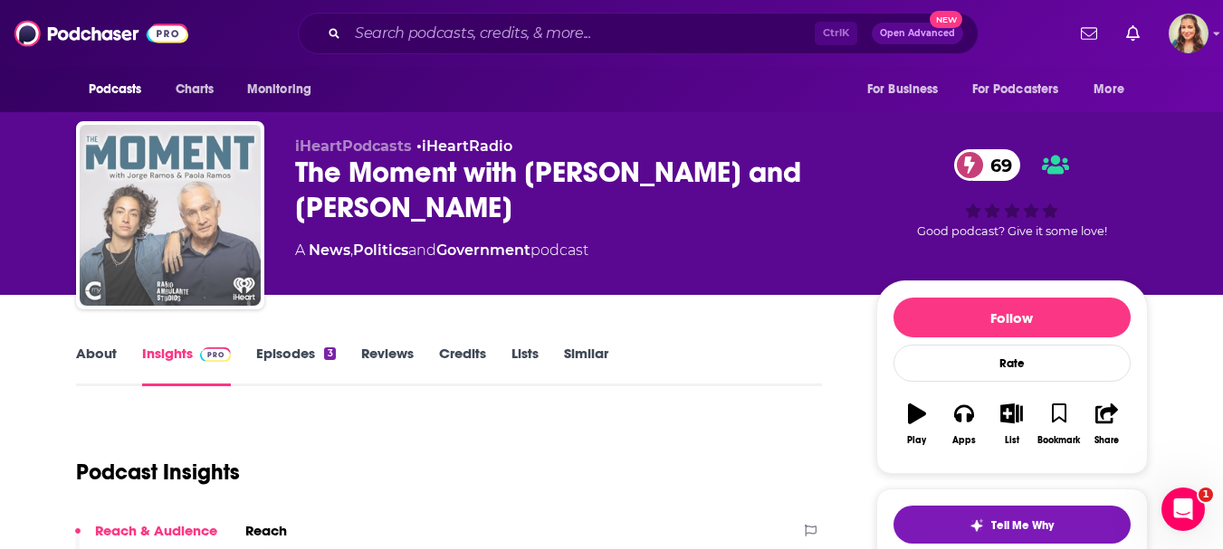
click at [216, 218] on img "The Moment with Jorge Ramos and Paola Ramos" at bounding box center [170, 215] width 181 height 181
click at [188, 194] on img "The Moment with Jorge Ramos and Paola Ramos" at bounding box center [170, 215] width 181 height 181
click at [129, 276] on img "The Moment with Jorge Ramos and Paola Ramos" at bounding box center [170, 215] width 181 height 181
